Goal: Information Seeking & Learning: Learn about a topic

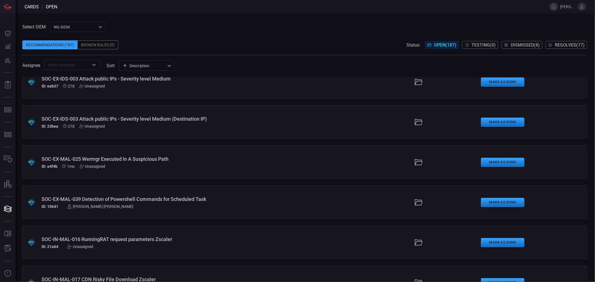
scroll to position [6041, 0]
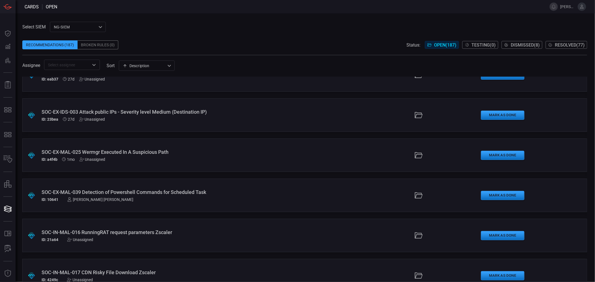
click at [567, 4] on span "[PERSON_NAME].pajas" at bounding box center [567, 6] width 15 height 4
click at [582, 4] on icon at bounding box center [581, 6] width 5 height 5
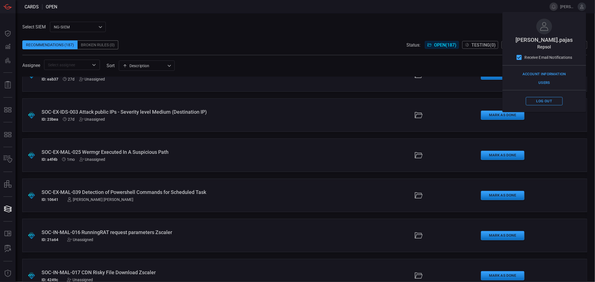
click at [475, 27] on div "Select SIEM NG-SIEM 5cf3354c-b0c8-4d47-b0cb-fd1e7ce3c487 ​ Recommendations (187…" at bounding box center [304, 46] width 565 height 48
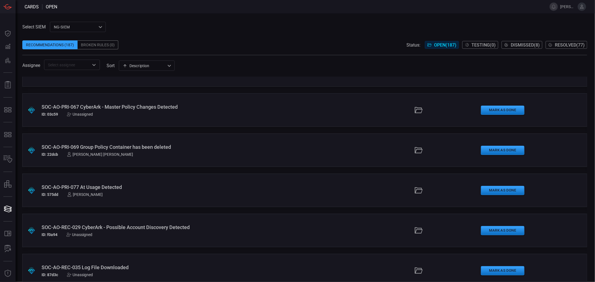
scroll to position [4678, 0]
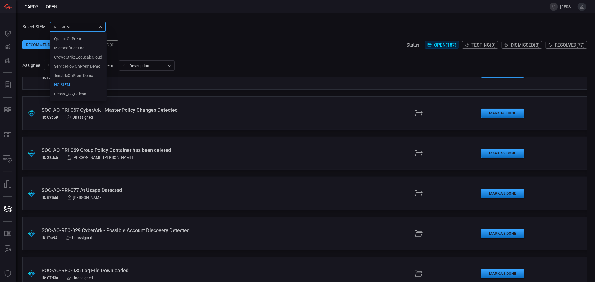
click at [182, 41] on div at bounding box center [297, 141] width 595 height 282
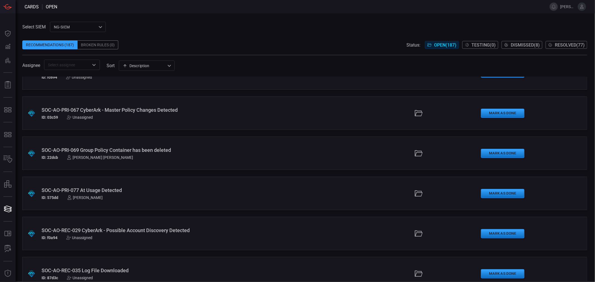
scroll to position [3845, 0]
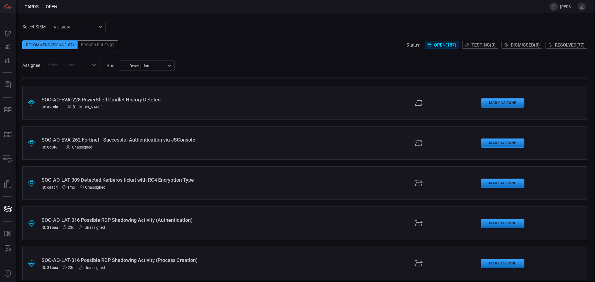
click at [122, 180] on div "SOC-AO-LAT-009 Detected Kerberos ticket with RC4 Encryption Type" at bounding box center [145, 180] width 207 height 6
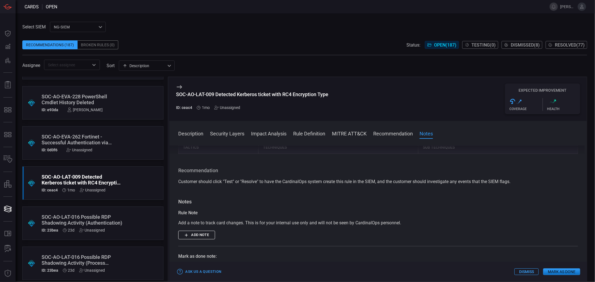
scroll to position [1981, 0]
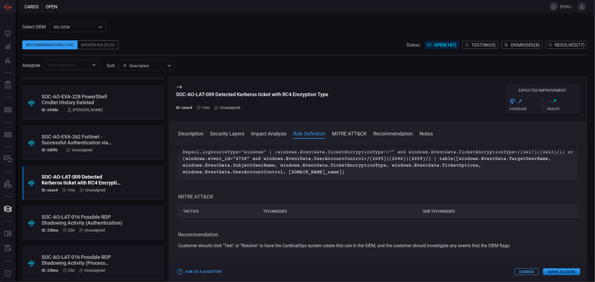
click at [284, 176] on p "Repsol.logSourceType="windows" | (windows.EventData.TicketEncryptionType!="" an…" at bounding box center [378, 162] width 391 height 27
drag, startPoint x: 349, startPoint y: 219, endPoint x: 182, endPoint y: 199, distance: 168.5
click at [182, 180] on div "Repsol.logSourceType="windows" | (windows.EventData.TicketEncryptionType!="" an…" at bounding box center [378, 162] width 400 height 36
copy p "Repsol.logSourceType="windows" | (windows.EventData.TicketEncryptionType!="" an…"
